Goal: Task Accomplishment & Management: Use online tool/utility

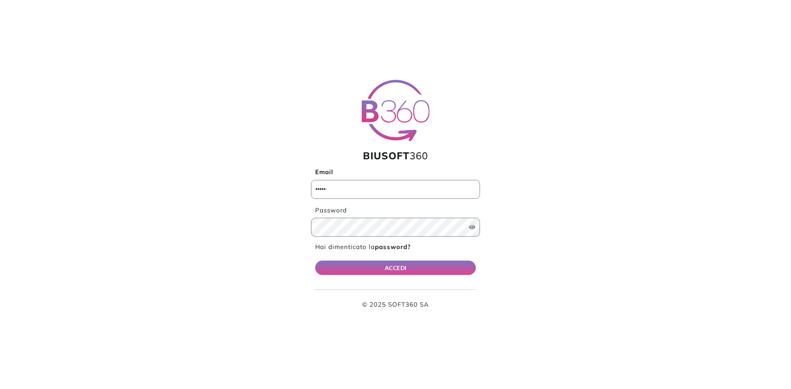
type input "**********"
drag, startPoint x: 363, startPoint y: 261, endPoint x: 343, endPoint y: 269, distance: 22.0
click at [363, 261] on button "ACCEDI" at bounding box center [395, 268] width 161 height 14
